Goal: Transaction & Acquisition: Purchase product/service

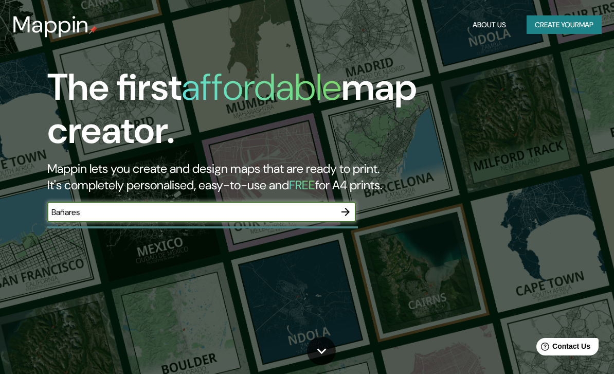
type input "Bañares"
click at [349, 212] on icon "button" at bounding box center [346, 212] width 12 height 12
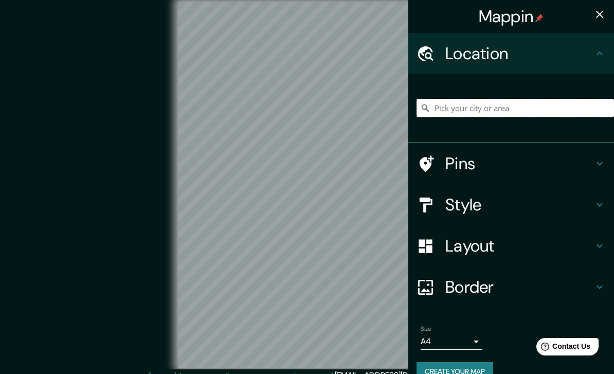
click at [456, 107] on input "Pick your city or area" at bounding box center [516, 108] width 198 height 19
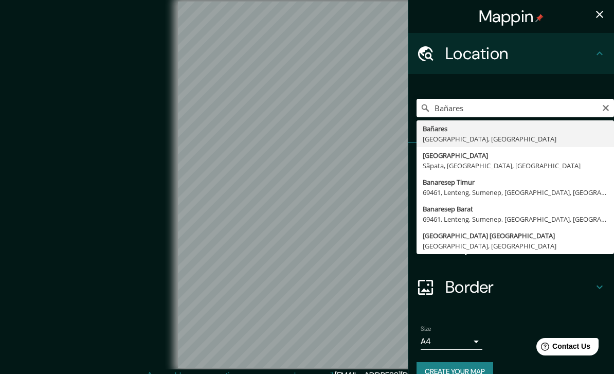
type input "Bañares, [GEOGRAPHIC_DATA], [GEOGRAPHIC_DATA]"
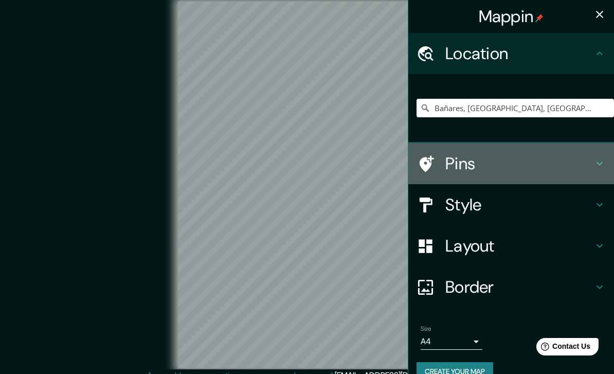
click at [597, 159] on icon at bounding box center [600, 163] width 12 height 12
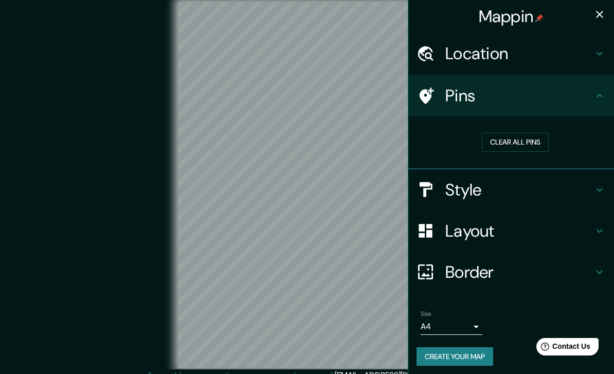
click at [595, 180] on div "Style" at bounding box center [512, 189] width 206 height 41
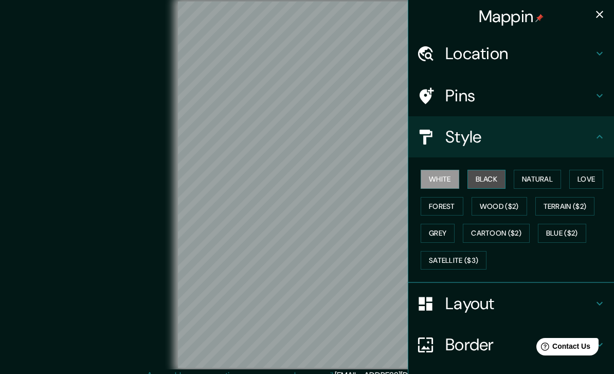
click at [504, 175] on button "Black" at bounding box center [487, 179] width 39 height 19
click at [454, 180] on button "White" at bounding box center [440, 179] width 39 height 19
click at [529, 185] on button "Natural" at bounding box center [537, 179] width 47 height 19
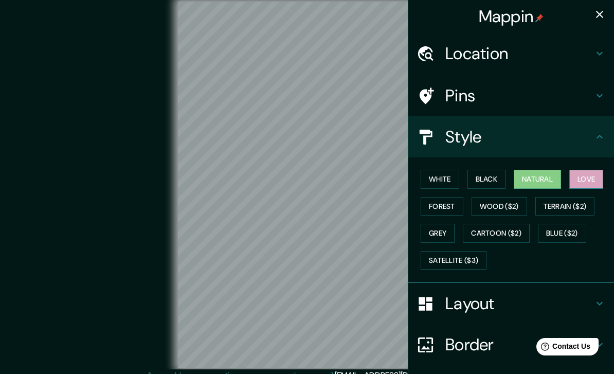
click at [577, 182] on button "Love" at bounding box center [587, 179] width 34 height 19
click at [443, 202] on button "Forest" at bounding box center [442, 206] width 43 height 19
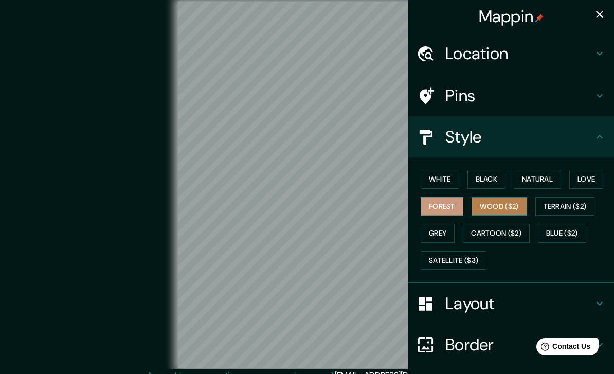
click at [491, 200] on button "Wood ($2)" at bounding box center [500, 206] width 56 height 19
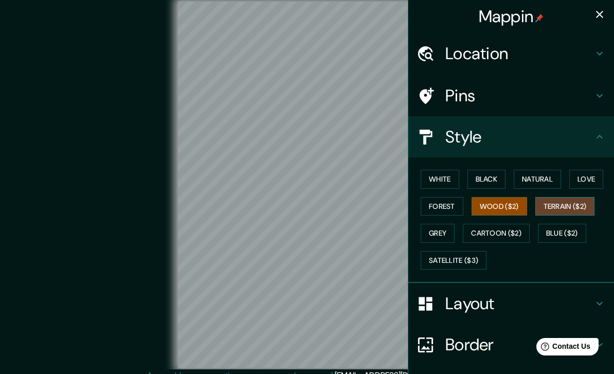
click at [553, 204] on button "Terrain ($2)" at bounding box center [566, 206] width 60 height 19
click at [553, 227] on button "Blue ($2)" at bounding box center [562, 233] width 48 height 19
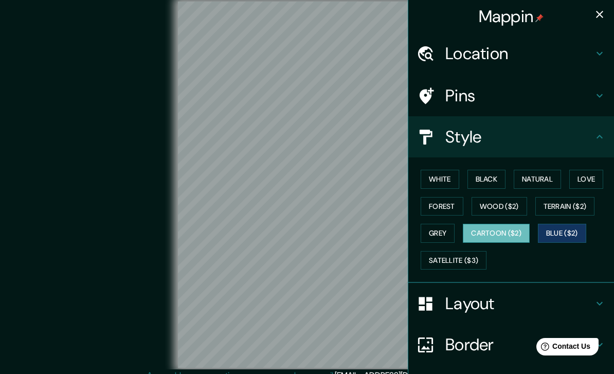
click at [503, 228] on button "Cartoon ($2)" at bounding box center [496, 233] width 67 height 19
click at [450, 232] on button "Grey" at bounding box center [438, 233] width 34 height 19
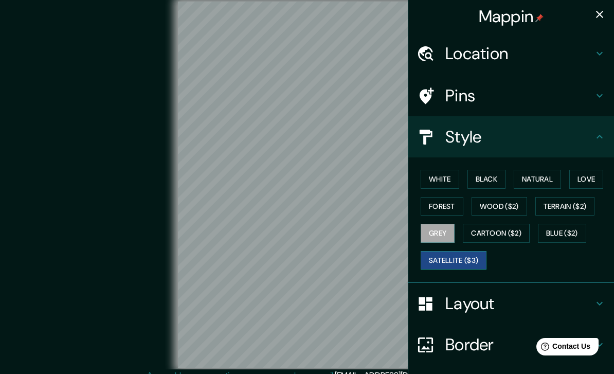
click at [459, 256] on button "Satellite ($3)" at bounding box center [454, 260] width 66 height 19
click at [451, 177] on button "White" at bounding box center [440, 179] width 39 height 19
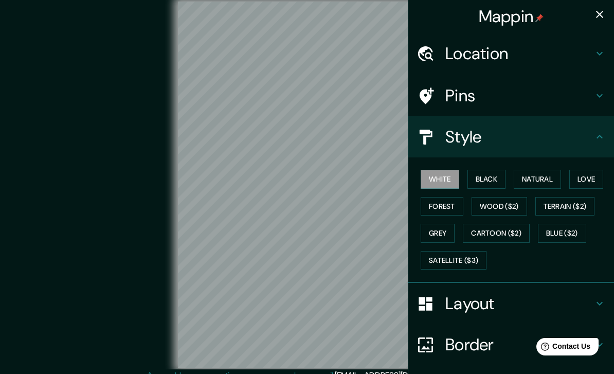
click at [602, 308] on div "Layout" at bounding box center [512, 303] width 206 height 41
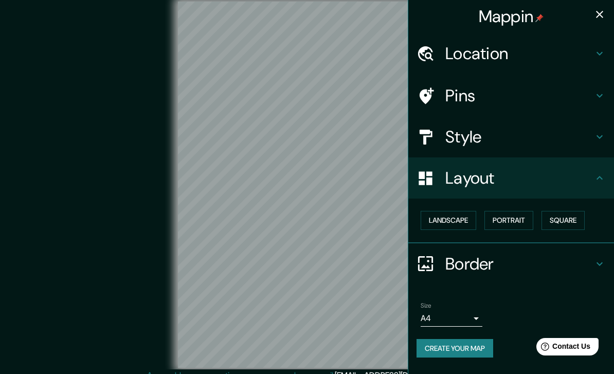
click at [514, 231] on div "Landscape [GEOGRAPHIC_DATA]" at bounding box center [516, 220] width 198 height 27
click at [513, 222] on button "Portrait" at bounding box center [509, 220] width 49 height 19
click at [471, 217] on button "Landscape" at bounding box center [449, 220] width 56 height 19
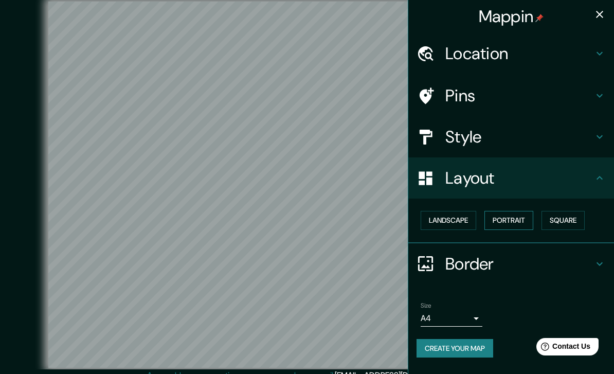
click at [506, 216] on button "Portrait" at bounding box center [509, 220] width 49 height 19
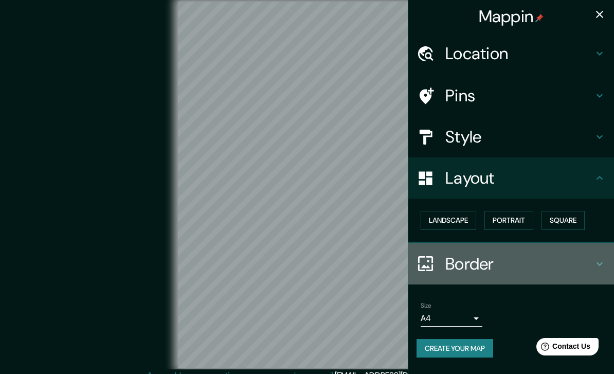
click at [592, 263] on h4 "Border" at bounding box center [520, 264] width 148 height 21
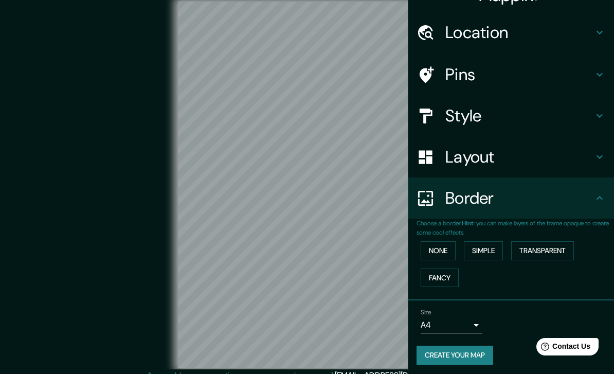
scroll to position [21, 0]
click at [502, 249] on button "Simple" at bounding box center [483, 251] width 39 height 19
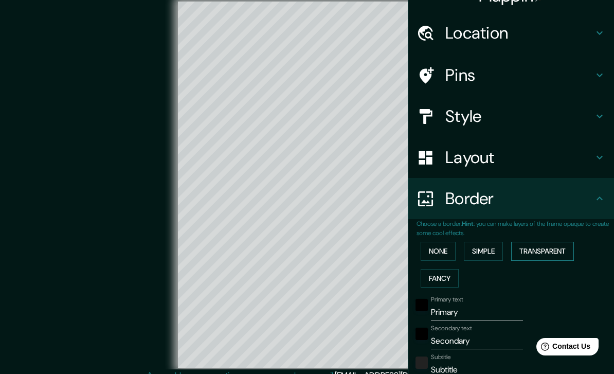
click at [526, 253] on button "Transparent" at bounding box center [542, 251] width 63 height 19
click at [454, 273] on button "Fancy" at bounding box center [440, 278] width 38 height 19
click at [473, 254] on button "Simple" at bounding box center [483, 251] width 39 height 19
click at [445, 277] on button "Fancy" at bounding box center [440, 278] width 38 height 19
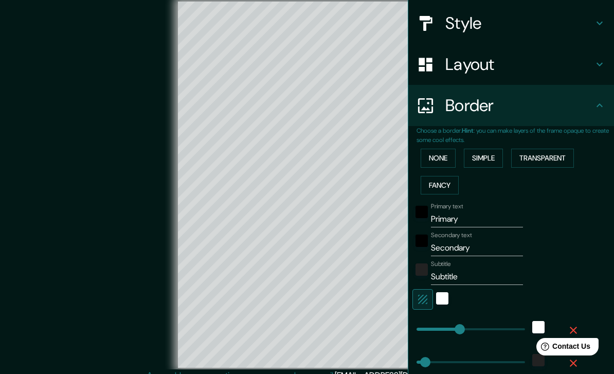
scroll to position [127, 0]
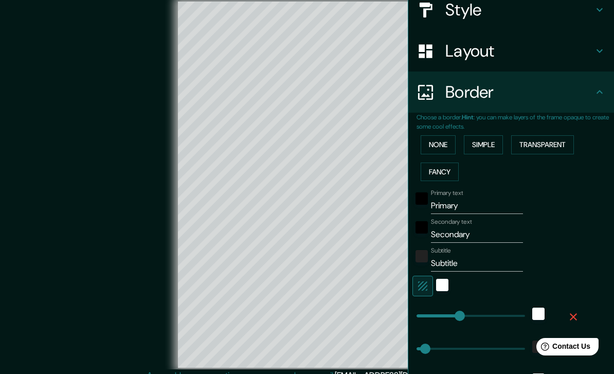
click at [471, 202] on input "Primary" at bounding box center [477, 206] width 92 height 16
type input "B"
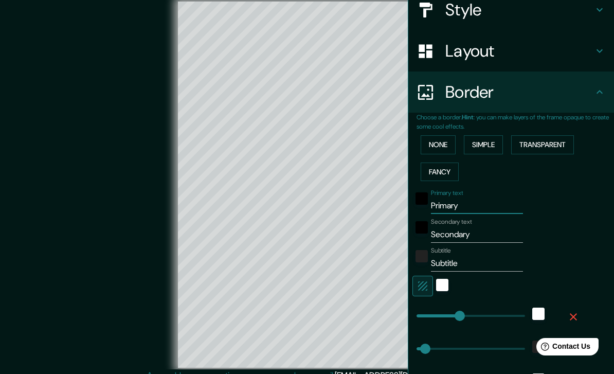
type input "201"
type input "40"
type input "20"
type input "Ba"
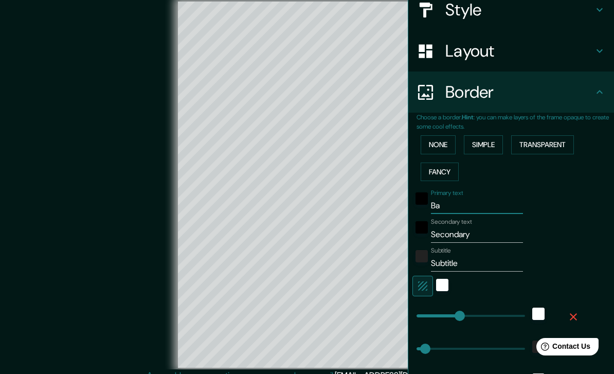
type input "201"
type input "40"
type input "20"
type input "Bañ"
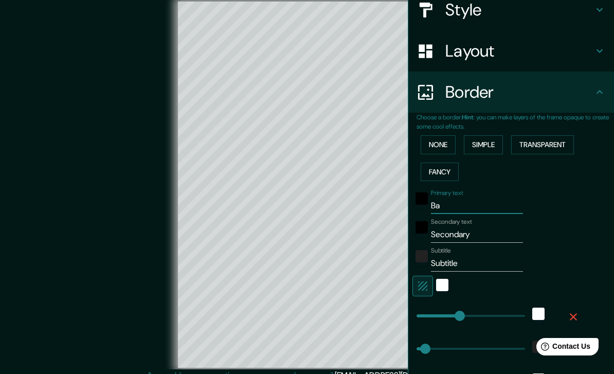
type input "201"
type input "40"
type input "20"
type input "Baña"
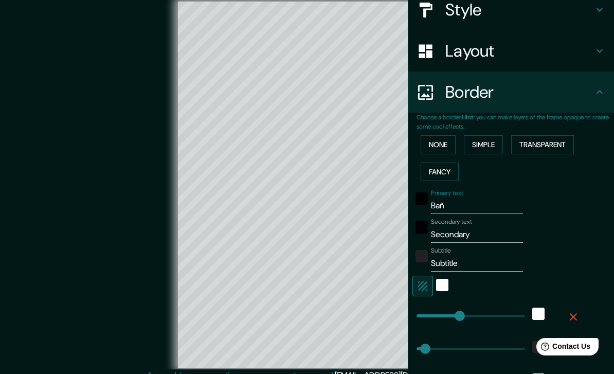
type input "201"
type input "40"
type input "20"
type input "Bañar"
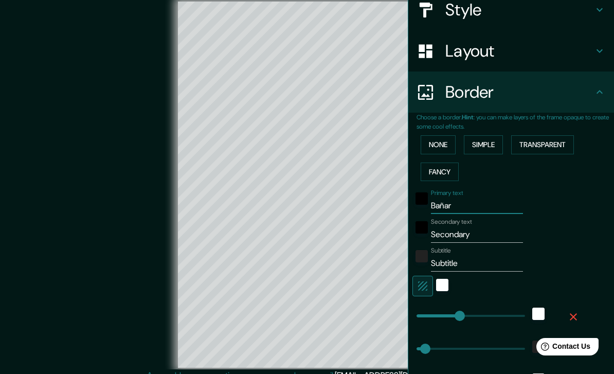
type input "201"
type input "40"
type input "20"
type input "[PERSON_NAME]"
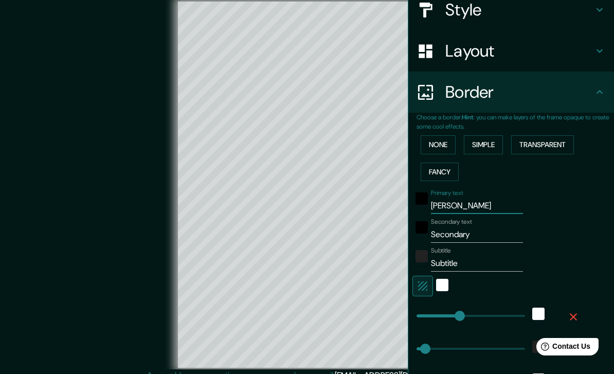
type input "201"
type input "40"
type input "20"
type input "Bañares"
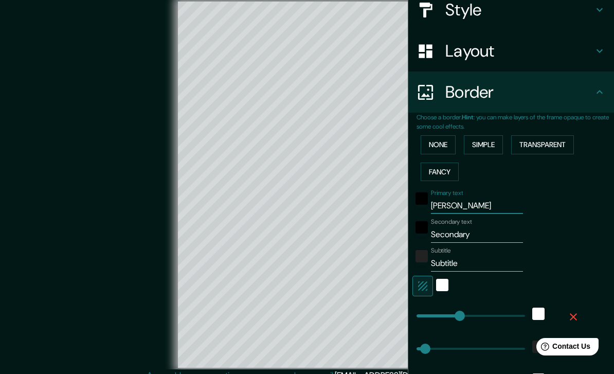
type input "201"
type input "40"
type input "20"
click at [545, 238] on div "Secondary text Secondary" at bounding box center [497, 230] width 169 height 25
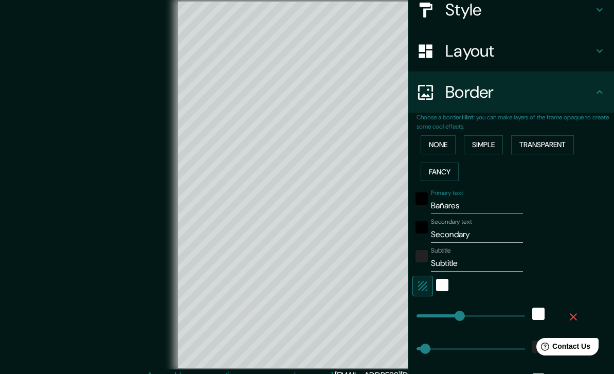
click at [497, 203] on input "Bañares" at bounding box center [477, 206] width 92 height 16
type input "[PERSON_NAME]"
type input "201"
type input "40"
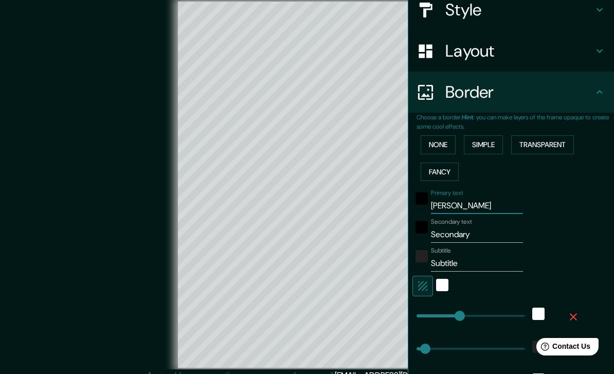
type input "20"
type input "Bañar"
type input "201"
type input "40"
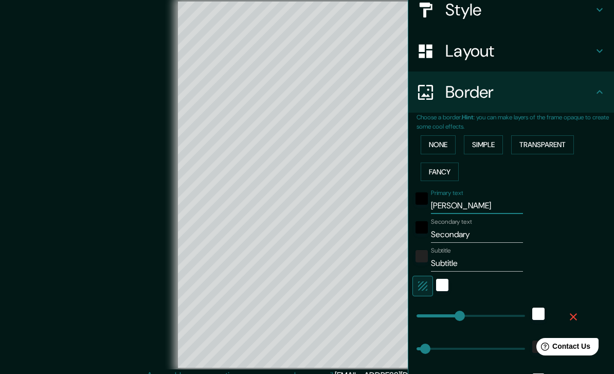
type input "20"
type input "Baña"
type input "201"
type input "40"
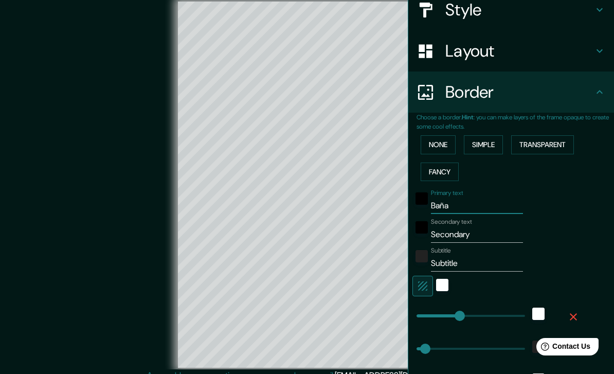
type input "20"
type input "Bañ"
type input "201"
type input "40"
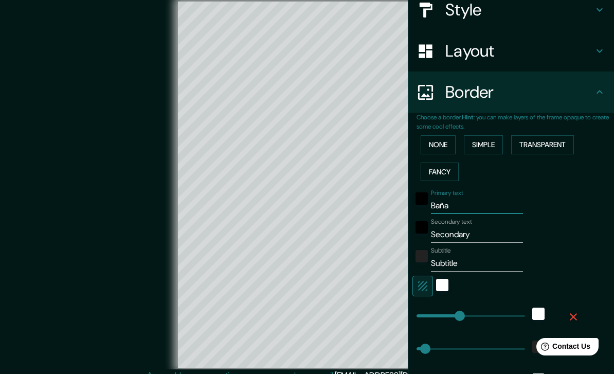
type input "20"
type input "Ba"
type input "201"
type input "40"
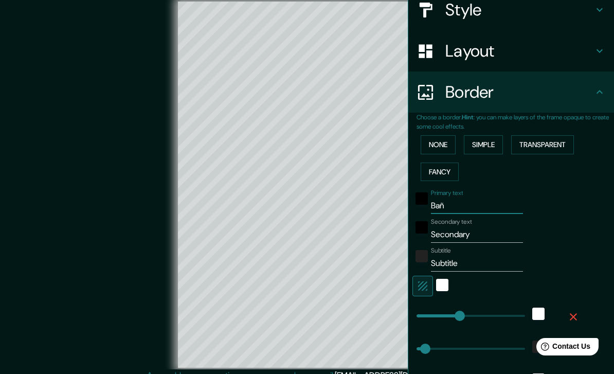
type input "20"
type input "B"
type input "201"
type input "40"
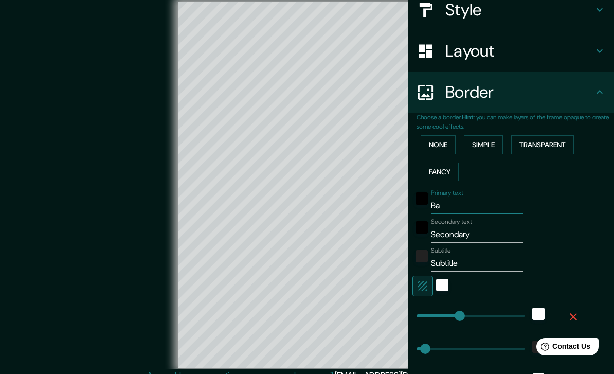
type input "20"
type input "201"
type input "40"
type input "20"
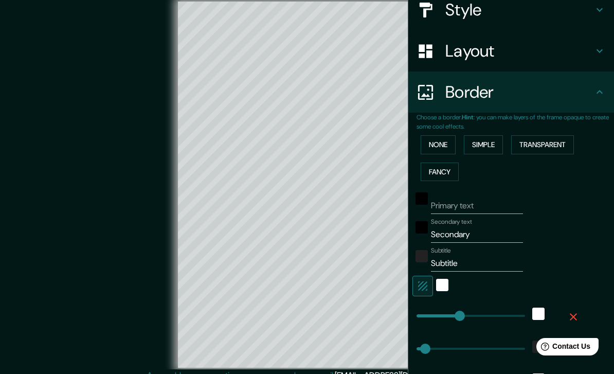
click at [602, 181] on div "None Simple Transparent Fancy" at bounding box center [516, 158] width 198 height 54
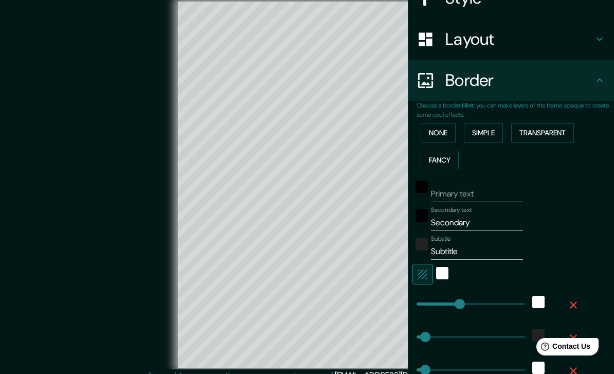
scroll to position [139, 0]
click at [464, 222] on input "Secondary" at bounding box center [477, 222] width 92 height 16
click at [464, 219] on input "Secondary" at bounding box center [477, 222] width 92 height 16
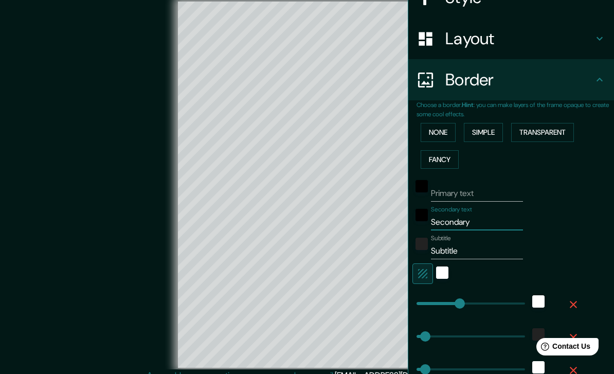
type input "C"
type input "201"
type input "40"
type input "20"
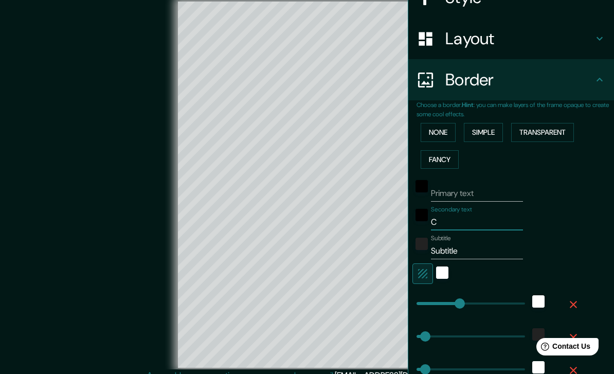
type input "Ca"
type input "201"
type input "40"
type input "20"
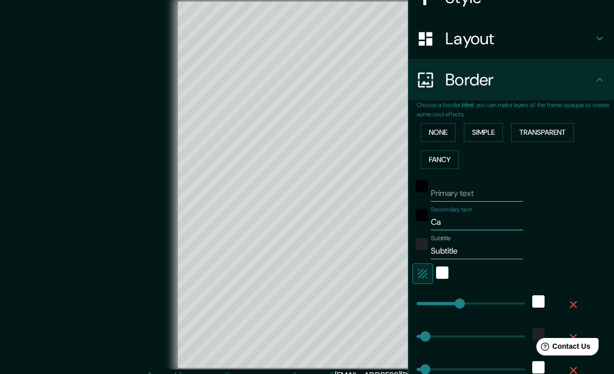
type input "Cam"
type input "201"
type input "40"
type input "20"
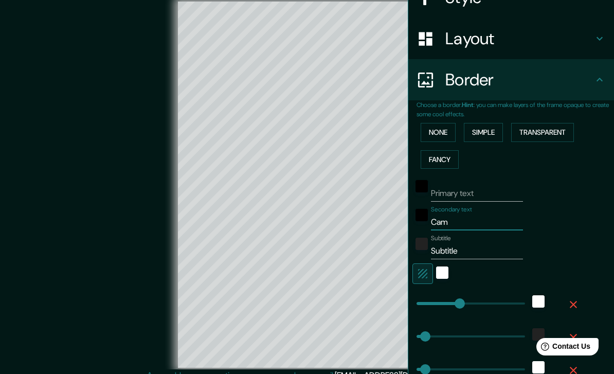
type input "Camp"
type input "201"
type input "40"
type input "20"
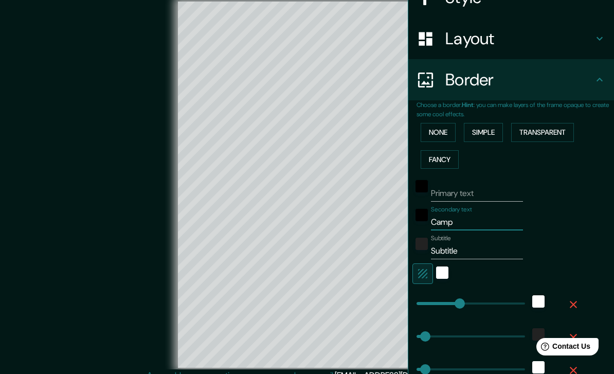
type input "Campi"
type input "201"
type input "40"
type input "20"
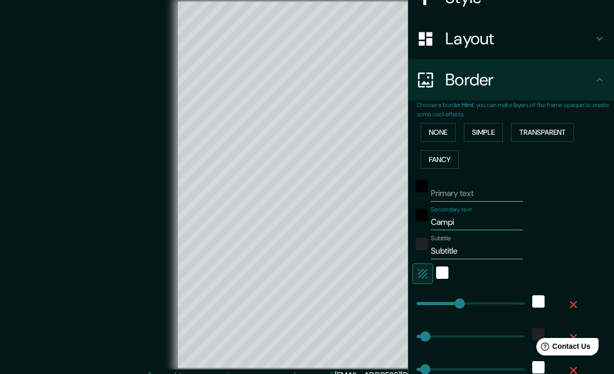
type input "Campin"
type input "201"
type input "40"
type input "20"
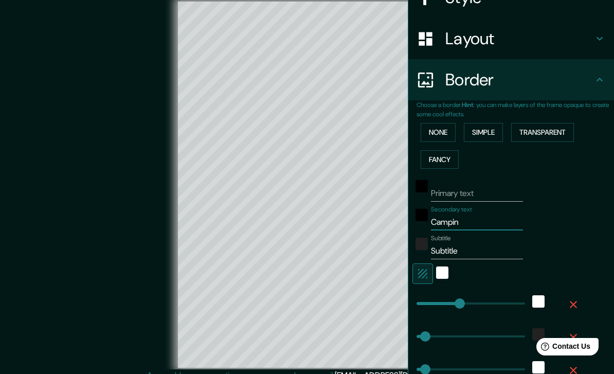
type input "Camping"
type input "201"
type input "40"
type input "20"
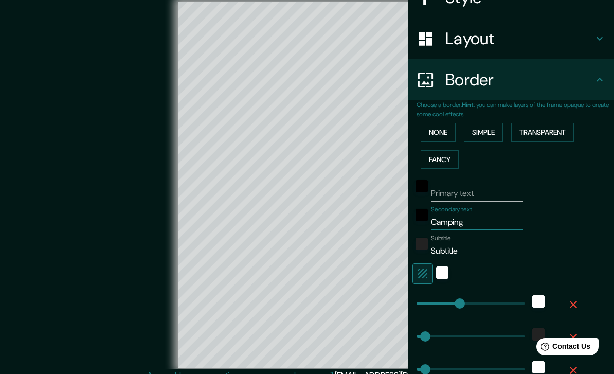
type input "Camping"
type input "201"
type input "40"
type input "20"
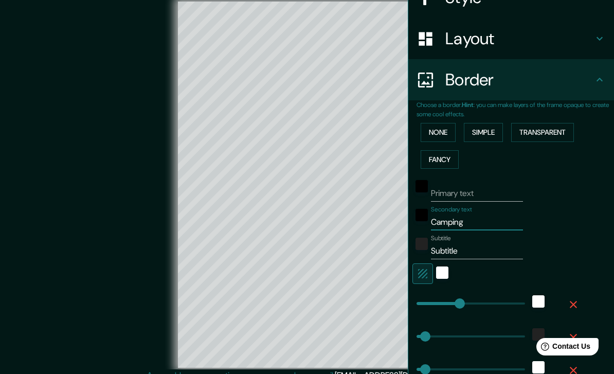
type input "Camping B"
type input "201"
type input "40"
type input "20"
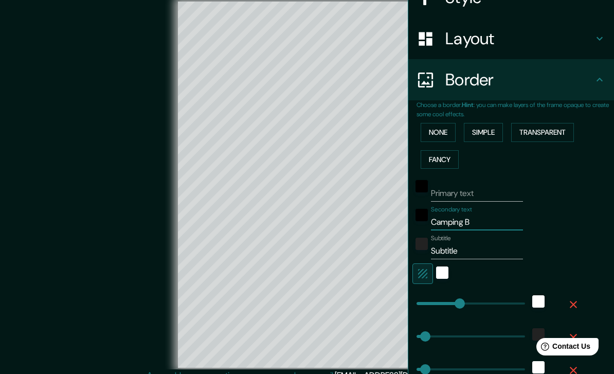
type input "Camping BA"
type input "201"
type input "40"
type input "20"
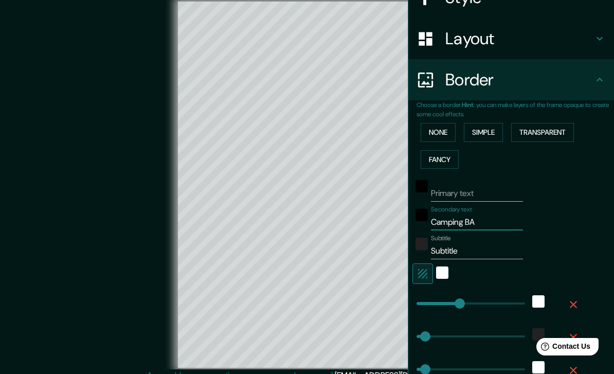
type input "Camping B"
type input "201"
type input "40"
type input "20"
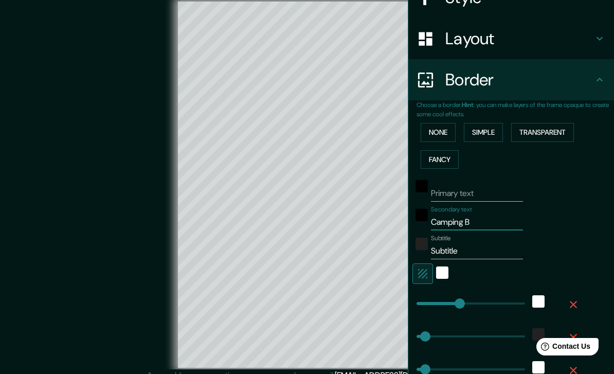
type input "Camping Ba"
type input "201"
type input "40"
type input "20"
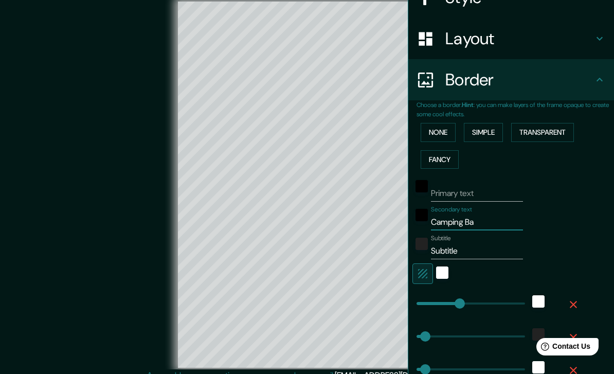
type input "Camping Bañ"
type input "201"
type input "40"
type input "20"
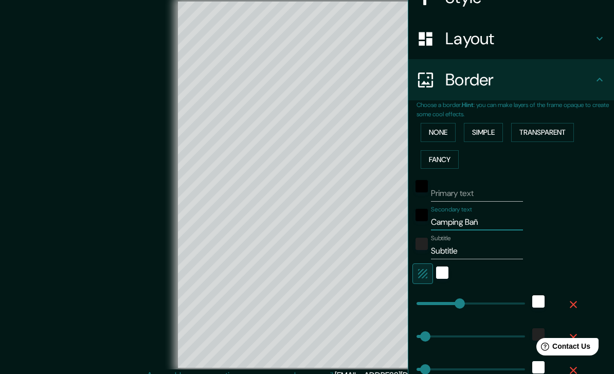
type input "Camping Baña"
type input "201"
type input "40"
type input "20"
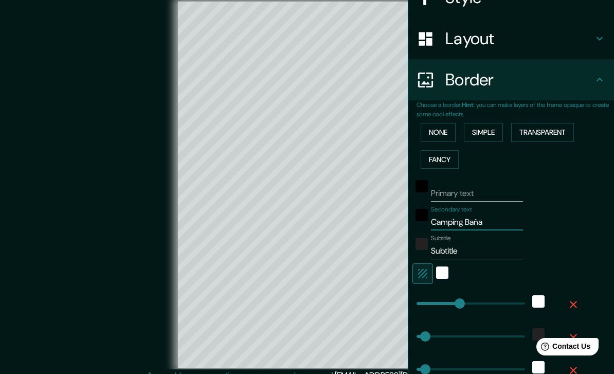
type input "Camping Bañar"
type input "201"
type input "40"
type input "20"
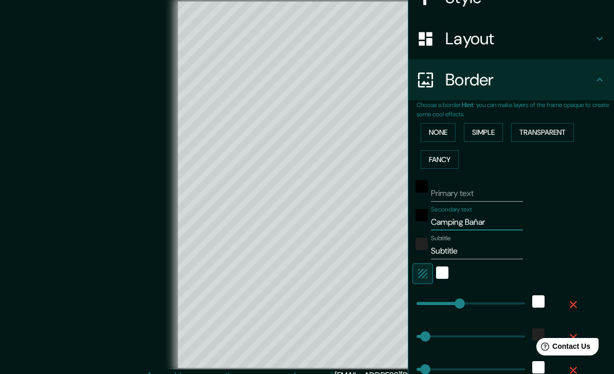
type input "Camping [PERSON_NAME]"
type input "201"
type input "40"
type input "20"
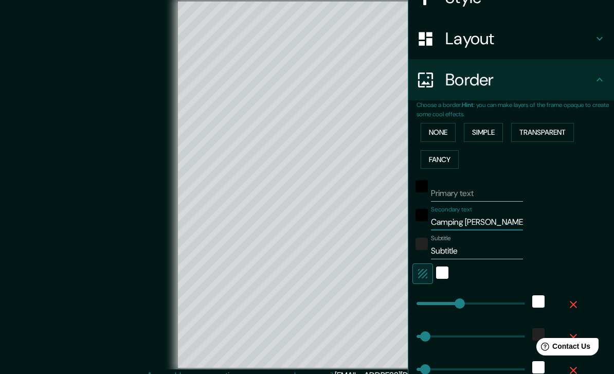
type input "Camping Bañares"
type input "201"
type input "40"
type input "20"
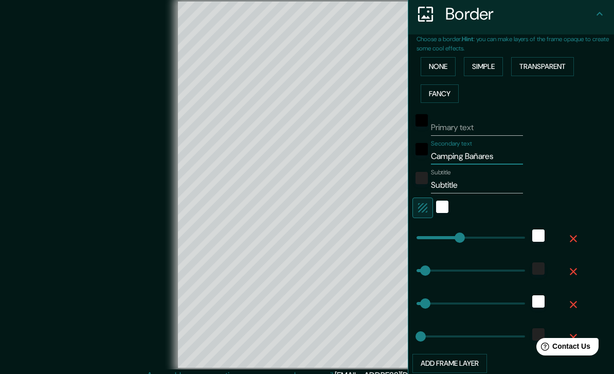
scroll to position [213, 0]
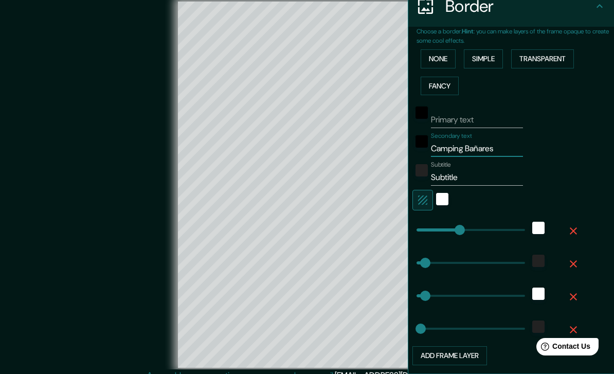
type input "Camping Bañares"
click at [545, 154] on div "Primary text Secondary text Camping Bañares Subtitle Subtitle Add frame layer" at bounding box center [499, 232] width 165 height 266
click at [447, 200] on div "white" at bounding box center [442, 199] width 12 height 12
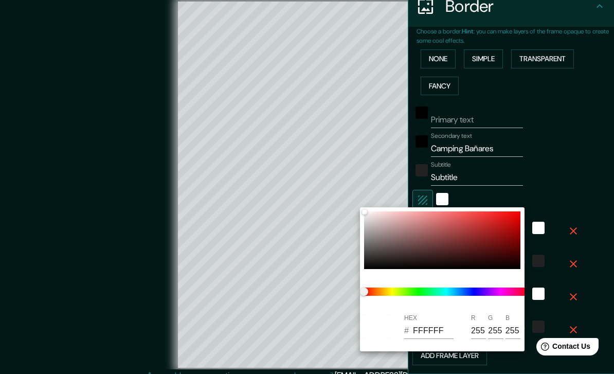
click at [463, 199] on div at bounding box center [307, 187] width 614 height 374
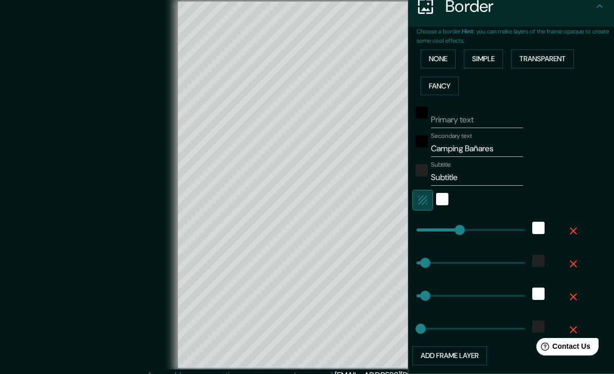
click at [428, 199] on icon "button" at bounding box center [423, 200] width 12 height 12
type input "201"
type input "40"
type input "20"
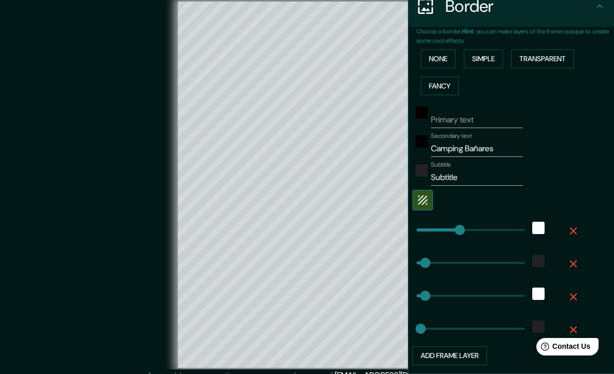
click at [443, 199] on div at bounding box center [497, 200] width 169 height 21
click at [435, 199] on div at bounding box center [497, 200] width 169 height 21
click at [440, 197] on div at bounding box center [497, 200] width 169 height 21
type input "Secondary"
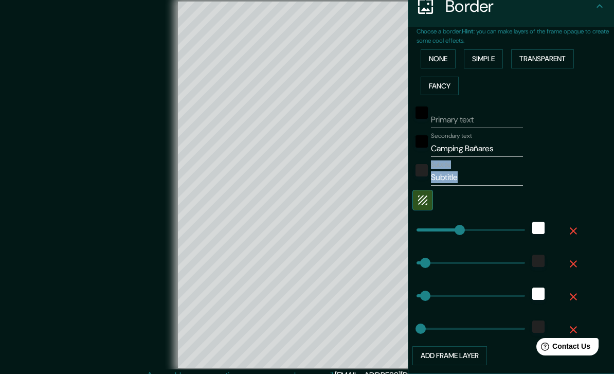
type input "201"
type input "40"
type input "20"
type input "Secondary"
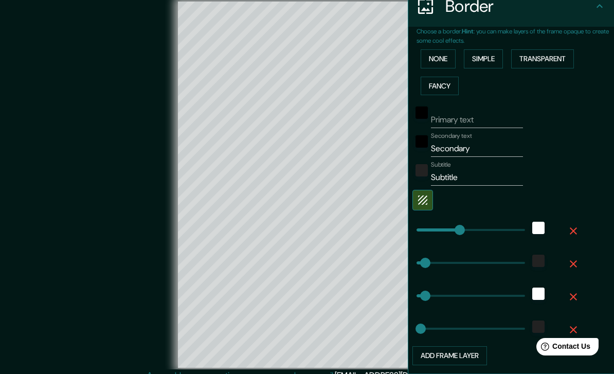
click at [575, 150] on div "Secondary text Secondary" at bounding box center [497, 144] width 169 height 25
click at [428, 203] on button "button" at bounding box center [423, 200] width 21 height 21
type input "201"
type input "40"
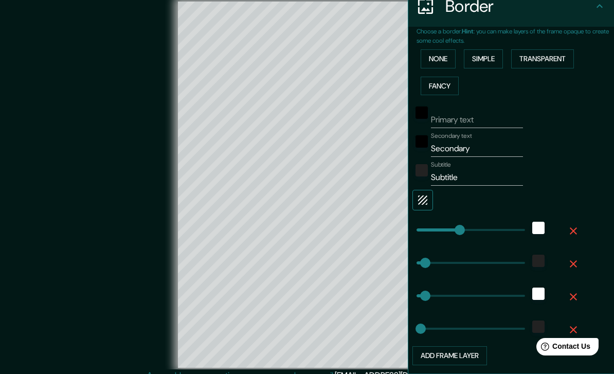
type input "20"
type input "201"
type input "40"
type input "401"
drag, startPoint x: 463, startPoint y: 227, endPoint x: 503, endPoint y: 225, distance: 40.7
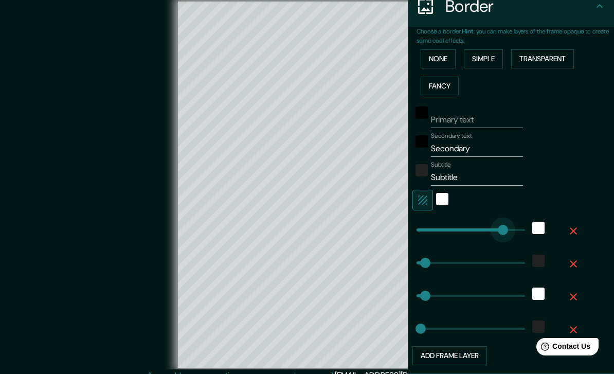
type input "40"
type input "20"
type input "196"
drag, startPoint x: 503, startPoint y: 225, endPoint x: 459, endPoint y: 228, distance: 44.4
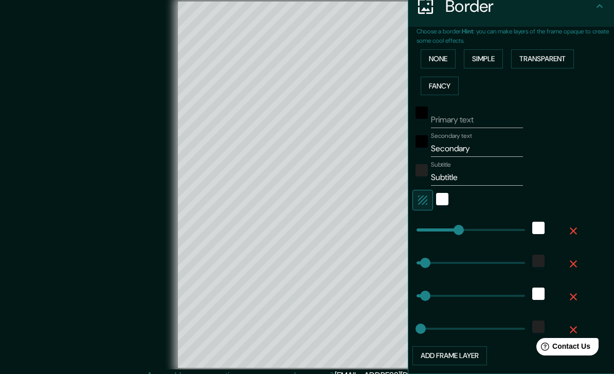
type input "40"
type input "20"
type input "174"
drag, startPoint x: 430, startPoint y: 261, endPoint x: 454, endPoint y: 260, distance: 24.2
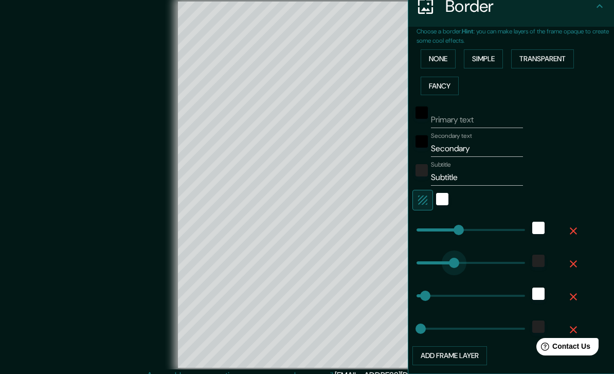
type input "40"
type input "20"
type input "86"
drag, startPoint x: 454, startPoint y: 260, endPoint x: 435, endPoint y: 260, distance: 19.0
type input "40"
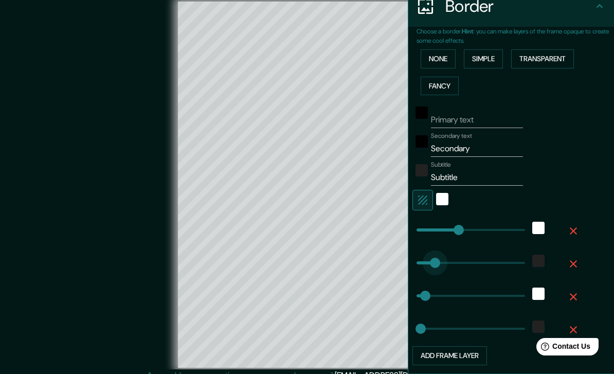
type input "20"
type input "74"
type input "40"
type input "20"
type input "79"
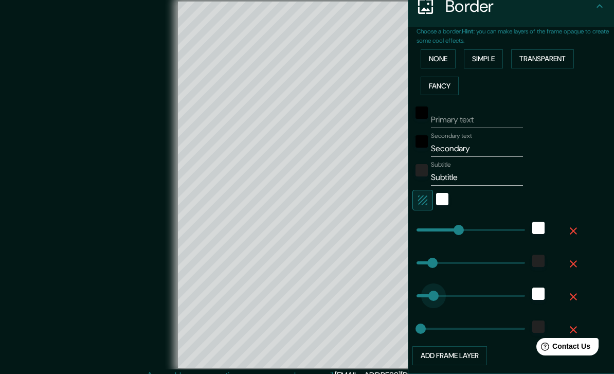
drag, startPoint x: 424, startPoint y: 294, endPoint x: 434, endPoint y: 294, distance: 9.3
type input "20"
type input "50"
drag, startPoint x: 434, startPoint y: 294, endPoint x: 428, endPoint y: 296, distance: 6.5
type input "84"
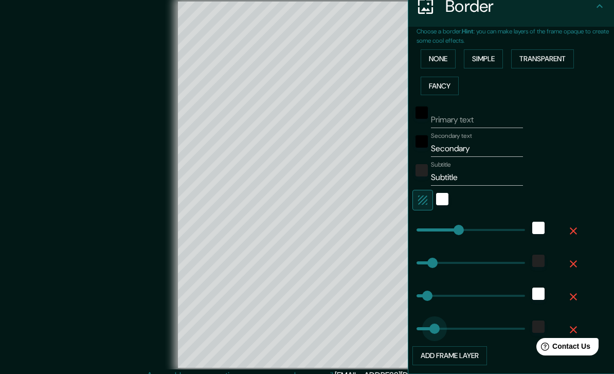
drag, startPoint x: 422, startPoint y: 327, endPoint x: 435, endPoint y: 327, distance: 12.9
type input "2"
drag, startPoint x: 435, startPoint y: 327, endPoint x: 417, endPoint y: 328, distance: 17.5
type input "14"
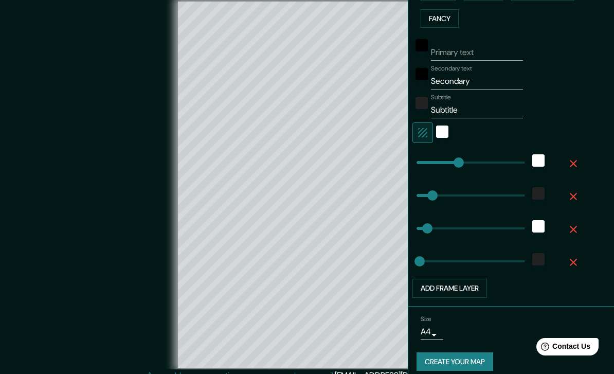
scroll to position [288, 0]
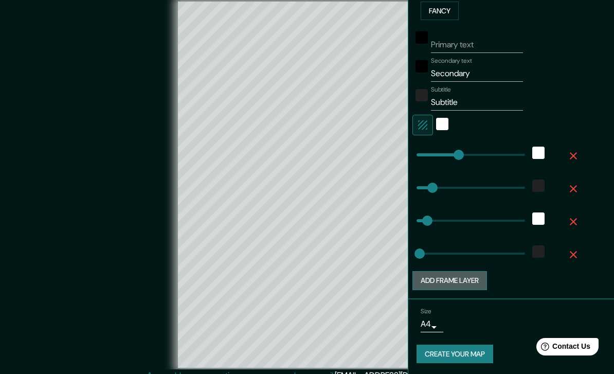
click at [474, 286] on button "Add frame layer" at bounding box center [450, 280] width 75 height 19
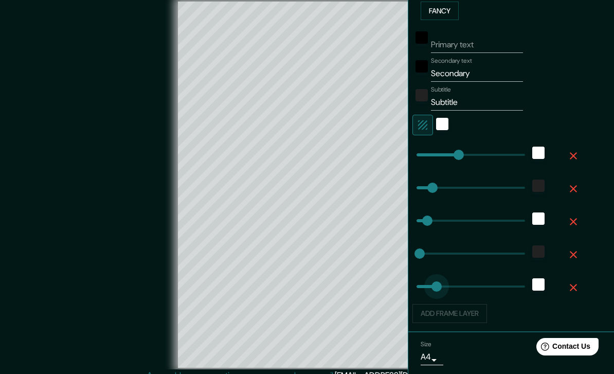
type input "98"
drag, startPoint x: 462, startPoint y: 285, endPoint x: 438, endPoint y: 283, distance: 24.3
click at [578, 287] on icon "button" at bounding box center [573, 287] width 12 height 12
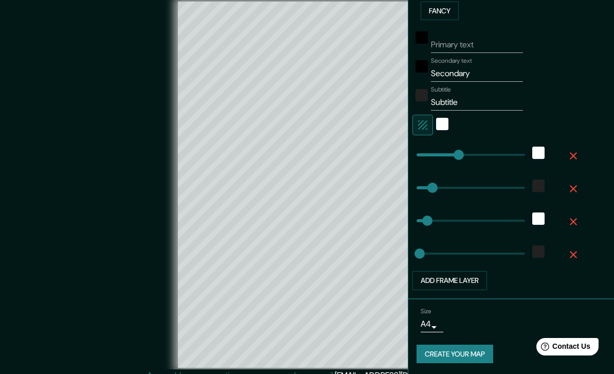
scroll to position [255, 0]
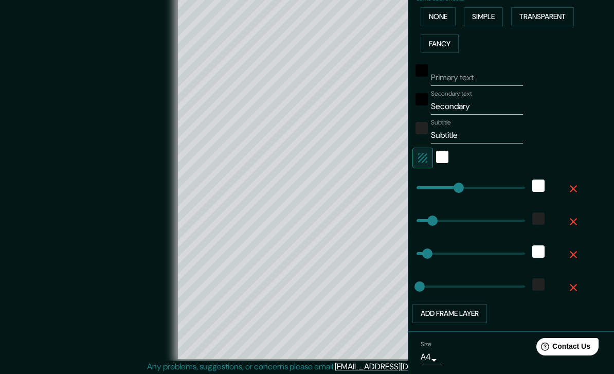
click at [435, 356] on body "Mappin Location [GEOGRAPHIC_DATA], [GEOGRAPHIC_DATA], [GEOGRAPHIC_DATA] Pins St…" at bounding box center [307, 178] width 614 height 374
click at [433, 366] on li "A3" at bounding box center [430, 367] width 50 height 19
type input "a4"
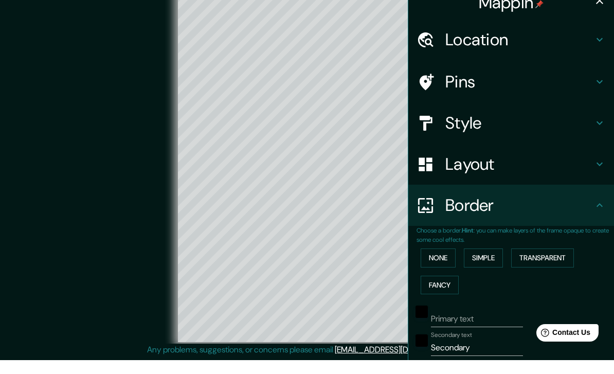
scroll to position [0, 0]
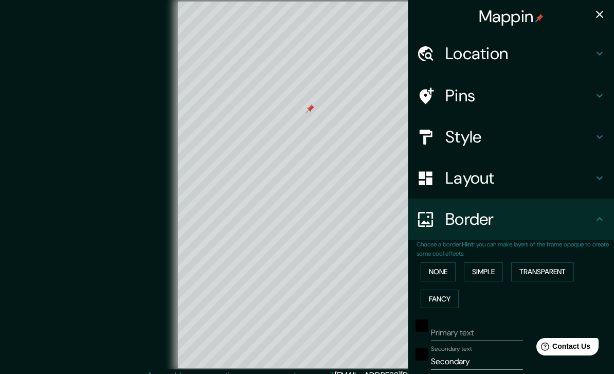
click at [597, 92] on icon at bounding box center [600, 96] width 12 height 12
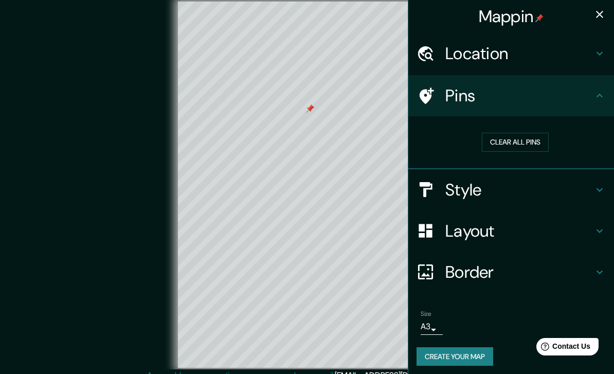
click at [541, 17] on img at bounding box center [540, 18] width 8 height 8
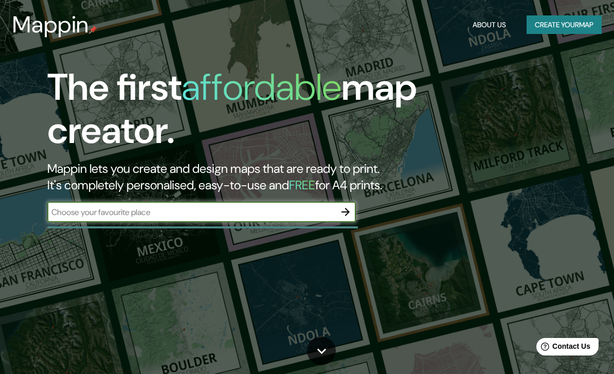
click at [550, 28] on button "Create your map" at bounding box center [564, 24] width 75 height 19
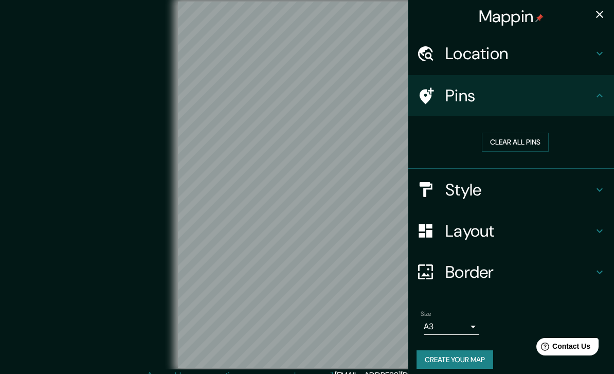
click at [546, 57] on h4 "Location" at bounding box center [520, 53] width 148 height 21
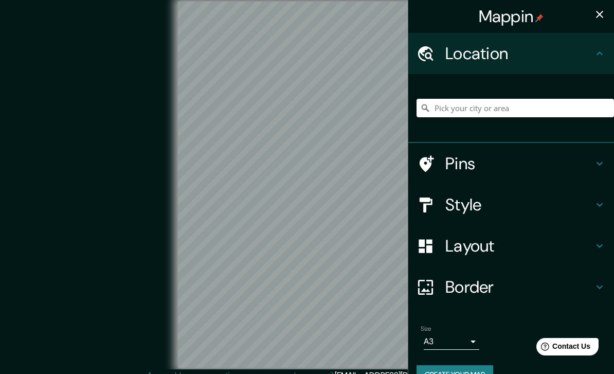
click at [519, 115] on input "Pick your city or area" at bounding box center [516, 108] width 198 height 19
click at [519, 207] on h4 "Style" at bounding box center [520, 204] width 148 height 21
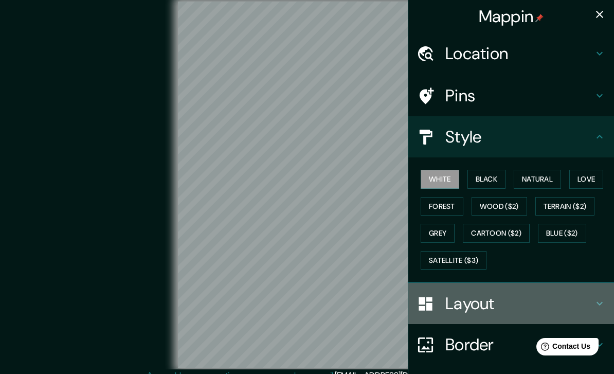
click at [486, 304] on h4 "Layout" at bounding box center [520, 303] width 148 height 21
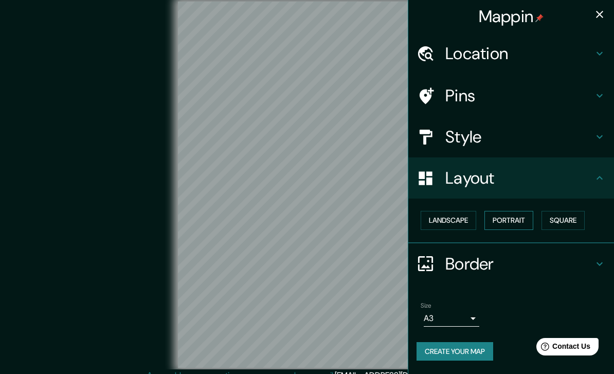
click at [503, 221] on button "Portrait" at bounding box center [509, 220] width 49 height 19
click at [468, 266] on h4 "Border" at bounding box center [520, 264] width 148 height 21
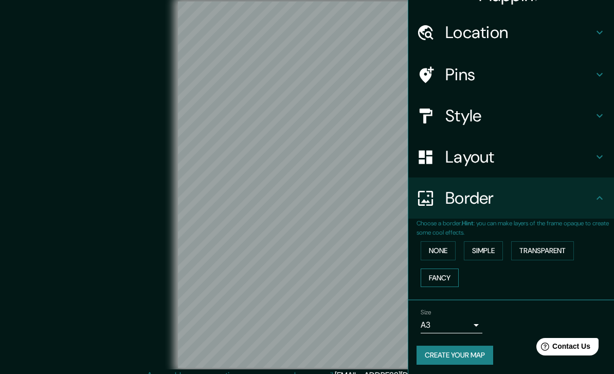
scroll to position [21, 0]
click at [443, 273] on button "Fancy" at bounding box center [440, 278] width 38 height 19
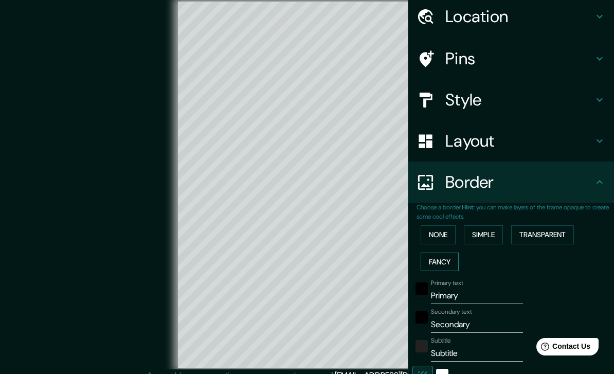
scroll to position [41, 0]
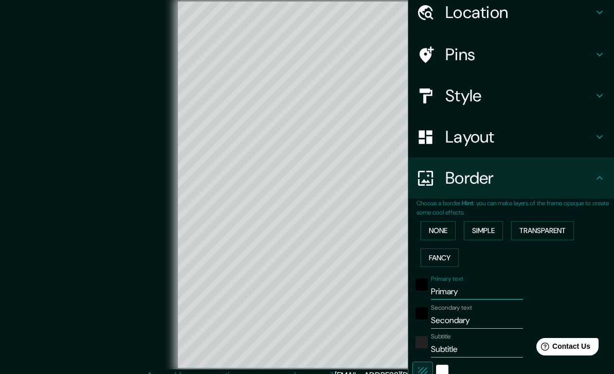
click at [457, 296] on input "Primary" at bounding box center [477, 291] width 92 height 16
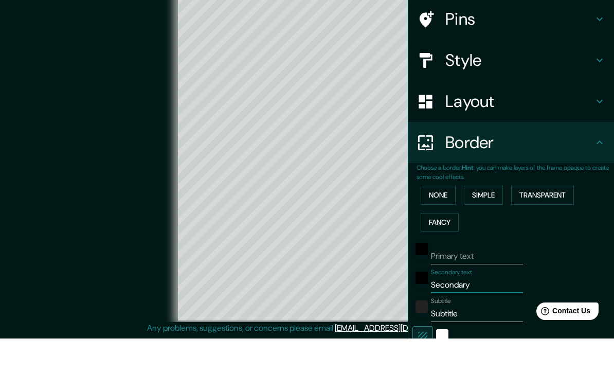
click at [0, 0] on html "Mappin Location [GEOGRAPHIC_DATA], [GEOGRAPHIC_DATA], [GEOGRAPHIC_DATA] Pins St…" at bounding box center [307, 175] width 614 height 374
click at [483, 341] on input "Subtitle" at bounding box center [477, 349] width 92 height 16
click at [486, 312] on input "Secondary" at bounding box center [477, 320] width 92 height 16
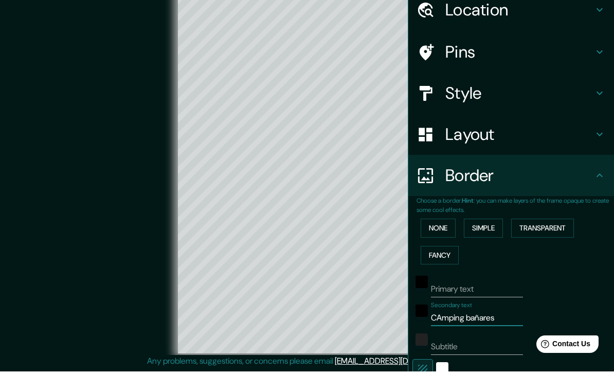
click at [401, 313] on div "Mappin Location [GEOGRAPHIC_DATA], [GEOGRAPHIC_DATA], [GEOGRAPHIC_DATA] Pins St…" at bounding box center [307, 181] width 614 height 386
paste input "N-120, Km 42"
click at [565, 261] on div "None Simple Transparent Fancy" at bounding box center [516, 244] width 198 height 54
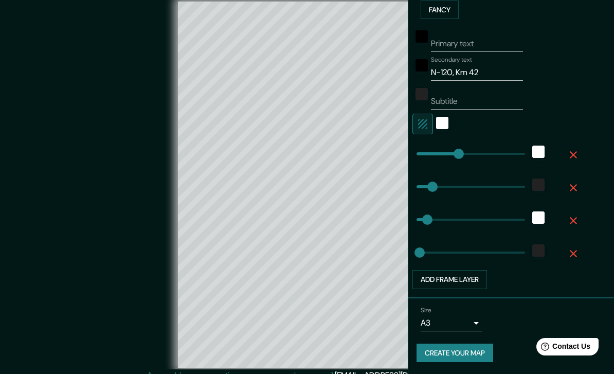
scroll to position [288, 0]
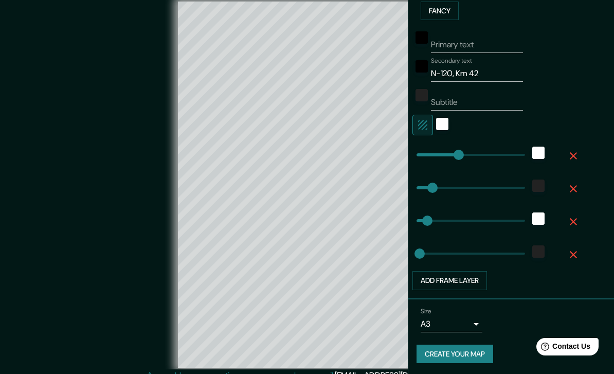
click at [473, 359] on button "Create your map" at bounding box center [455, 354] width 77 height 19
click at [470, 359] on button "Create your map" at bounding box center [455, 354] width 77 height 19
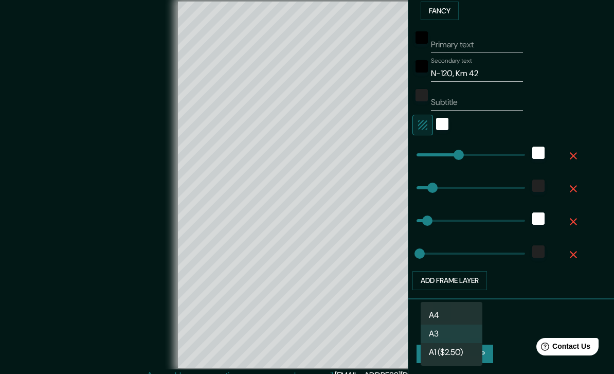
click at [469, 329] on body "Mappin Location [GEOGRAPHIC_DATA], [GEOGRAPHIC_DATA], [GEOGRAPHIC_DATA] Pins St…" at bounding box center [307, 187] width 614 height 374
click at [455, 317] on li "A4" at bounding box center [452, 315] width 62 height 19
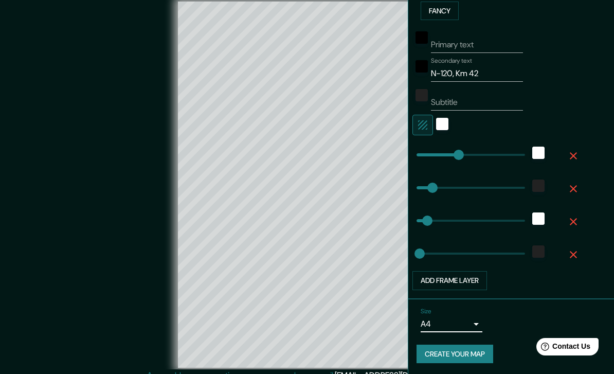
click at [459, 348] on button "Create your map" at bounding box center [455, 354] width 77 height 19
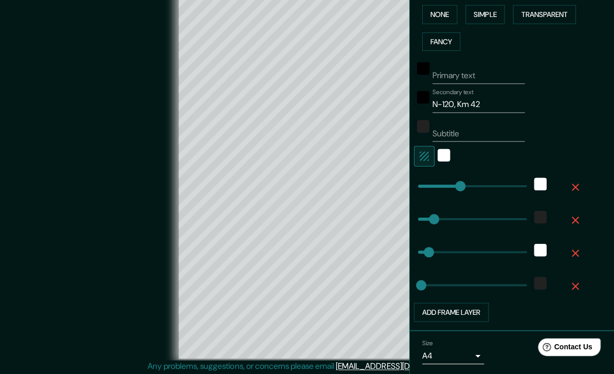
scroll to position [10, 0]
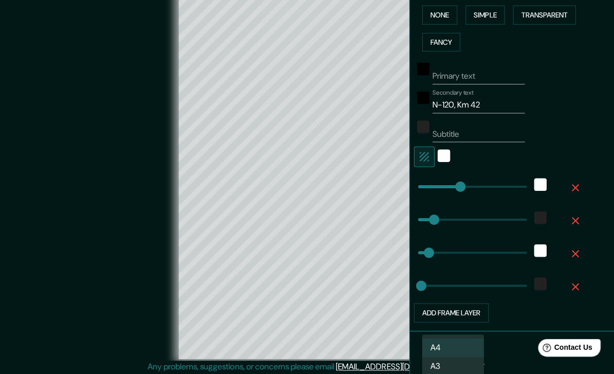
click at [436, 360] on body "Mappin Location [GEOGRAPHIC_DATA], [GEOGRAPHIC_DATA], [GEOGRAPHIC_DATA] Pins St…" at bounding box center [307, 177] width 614 height 374
click at [437, 367] on li "A3" at bounding box center [452, 365] width 62 height 19
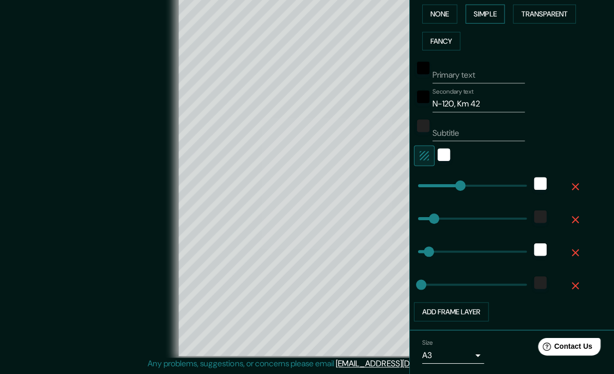
scroll to position [42, 0]
